Goal: Information Seeking & Learning: Learn about a topic

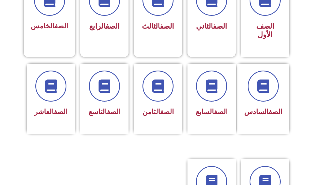
scroll to position [173, 0]
click at [216, 85] on icon at bounding box center [211, 85] width 13 height 13
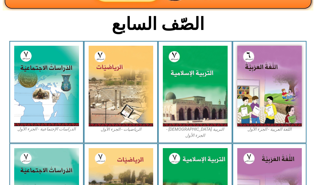
scroll to position [121, 0]
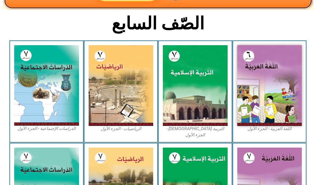
click at [61, 90] on img at bounding box center [46, 85] width 65 height 81
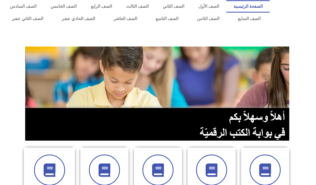
scroll to position [3, 0]
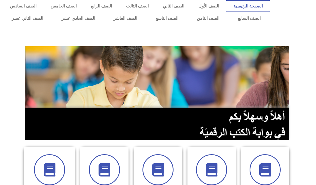
click at [25, 19] on link "الصف الثاني عشر" at bounding box center [28, 18] width 50 height 12
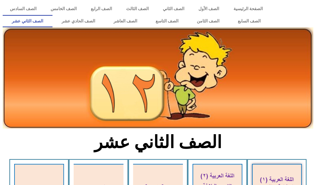
click at [248, 20] on link "الصف السابع" at bounding box center [248, 21] width 41 height 12
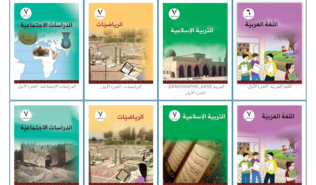
scroll to position [159, 0]
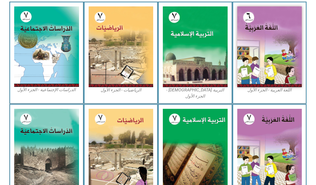
click at [52, 41] on img at bounding box center [46, 46] width 65 height 81
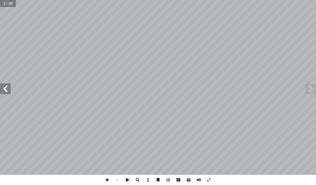
click at [3, 92] on span at bounding box center [5, 89] width 11 height 11
click at [8, 87] on span at bounding box center [5, 89] width 11 height 11
click at [2, 92] on span at bounding box center [5, 89] width 11 height 11
click at [8, 85] on span at bounding box center [5, 89] width 11 height 11
click at [3, 91] on span at bounding box center [5, 89] width 11 height 11
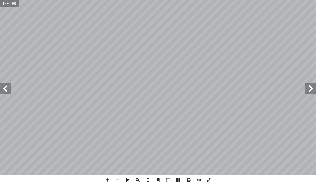
click at [3, 94] on span at bounding box center [5, 89] width 11 height 11
click at [7, 85] on span at bounding box center [5, 89] width 11 height 11
click at [10, 88] on span at bounding box center [5, 89] width 11 height 11
click at [10, 85] on span at bounding box center [5, 89] width 11 height 11
click at [312, 88] on span at bounding box center [310, 89] width 11 height 11
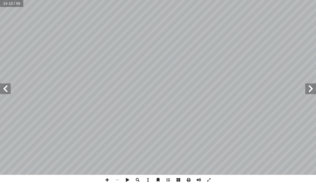
click at [313, 86] on span at bounding box center [310, 89] width 11 height 11
click at [312, 88] on span at bounding box center [310, 89] width 11 height 11
click at [309, 89] on span at bounding box center [310, 89] width 11 height 11
click at [8, 93] on span at bounding box center [5, 89] width 11 height 11
click at [8, 89] on span at bounding box center [5, 89] width 11 height 11
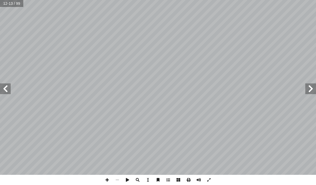
click at [312, 92] on span at bounding box center [310, 89] width 11 height 11
click at [311, 89] on span at bounding box center [310, 89] width 11 height 11
click at [8, 91] on span at bounding box center [5, 89] width 11 height 11
click at [3, 91] on span at bounding box center [5, 89] width 11 height 11
click at [313, 88] on span at bounding box center [310, 89] width 11 height 11
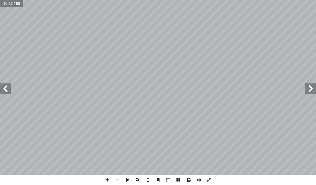
click at [7, 84] on span at bounding box center [5, 89] width 11 height 11
